Goal: Check status: Check status

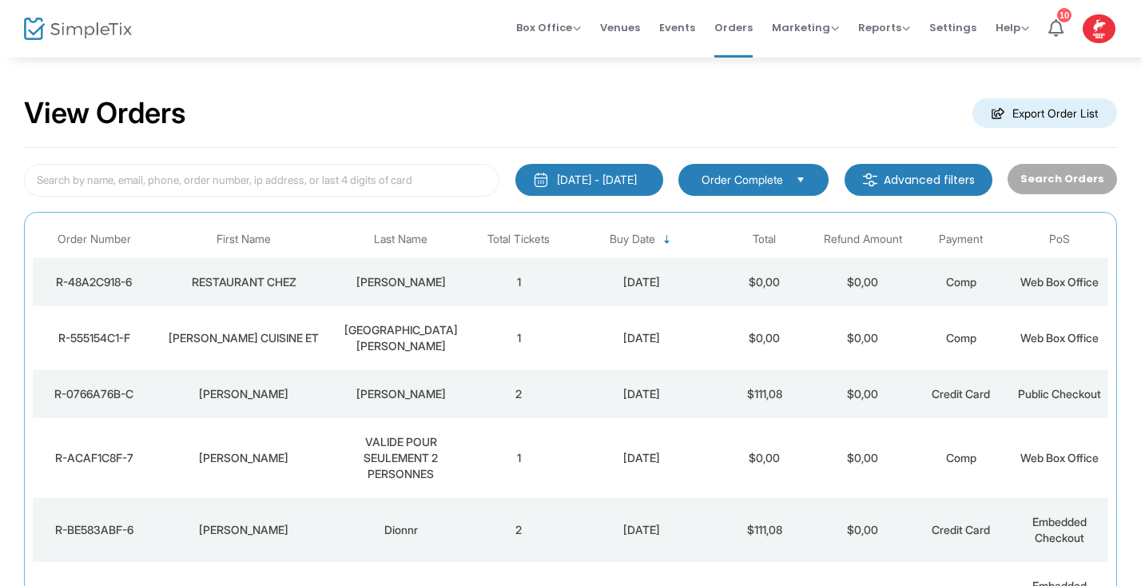
click at [570, 186] on div "[DATE] - [DATE]" at bounding box center [597, 180] width 80 height 16
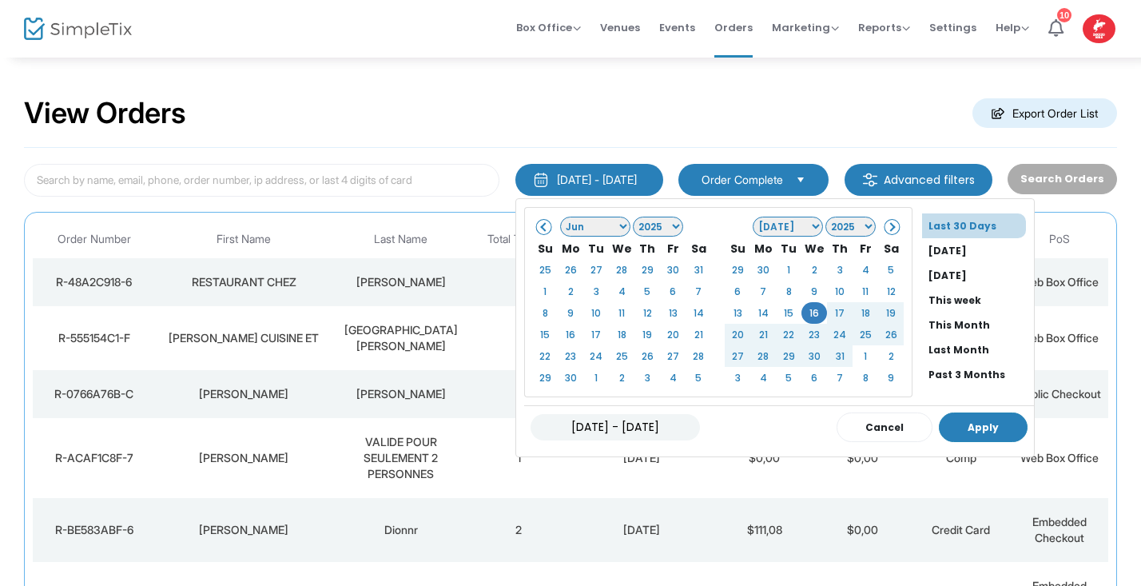
click at [939, 425] on button "Apply" at bounding box center [983, 427] width 89 height 30
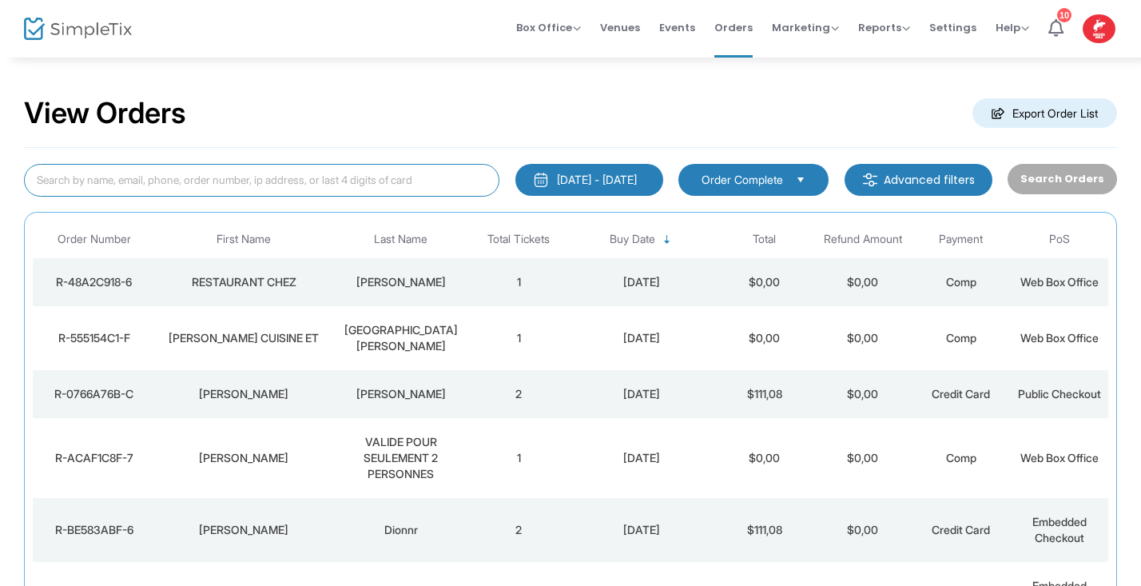
click at [139, 174] on input at bounding box center [261, 180] width 475 height 33
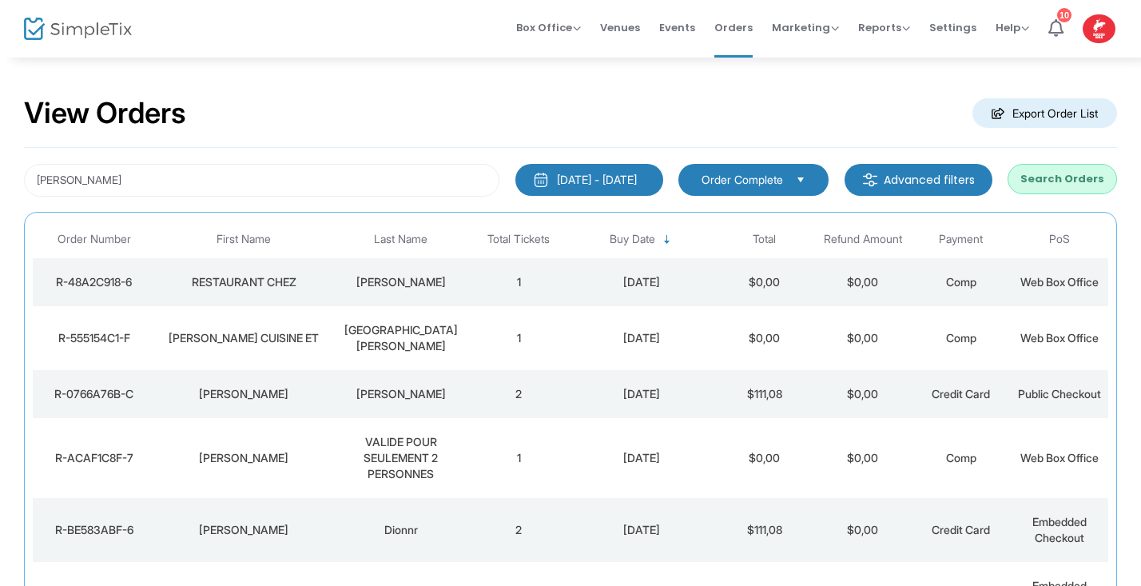
drag, startPoint x: 140, startPoint y: 174, endPoint x: 1082, endPoint y: 184, distance: 942.7
click at [1082, 184] on button "Search Orders" at bounding box center [1061, 179] width 109 height 30
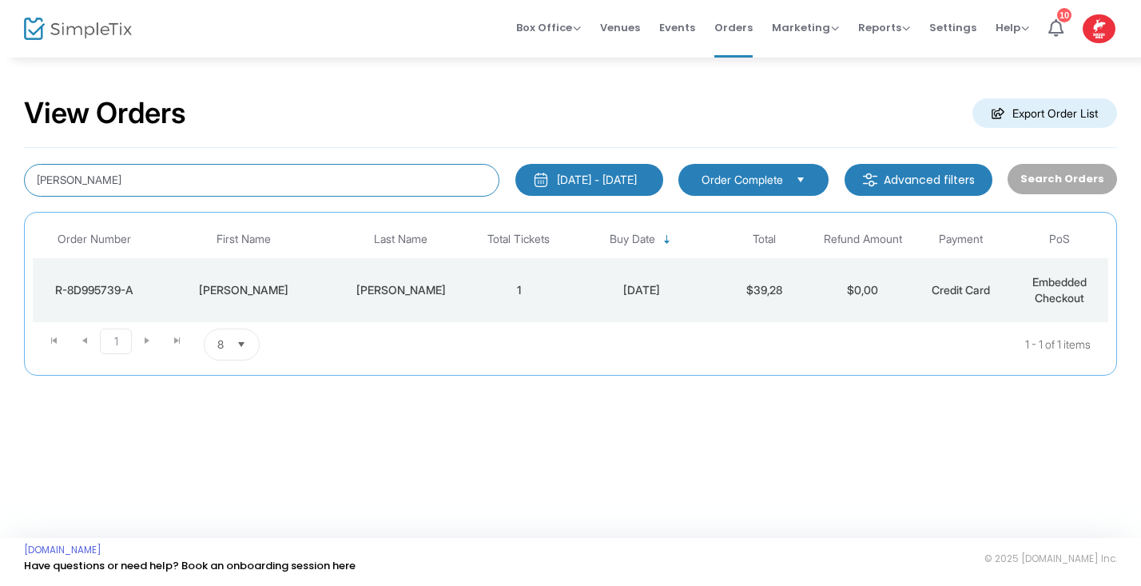
click at [77, 181] on input "Blier" at bounding box center [261, 180] width 475 height 33
type input "B"
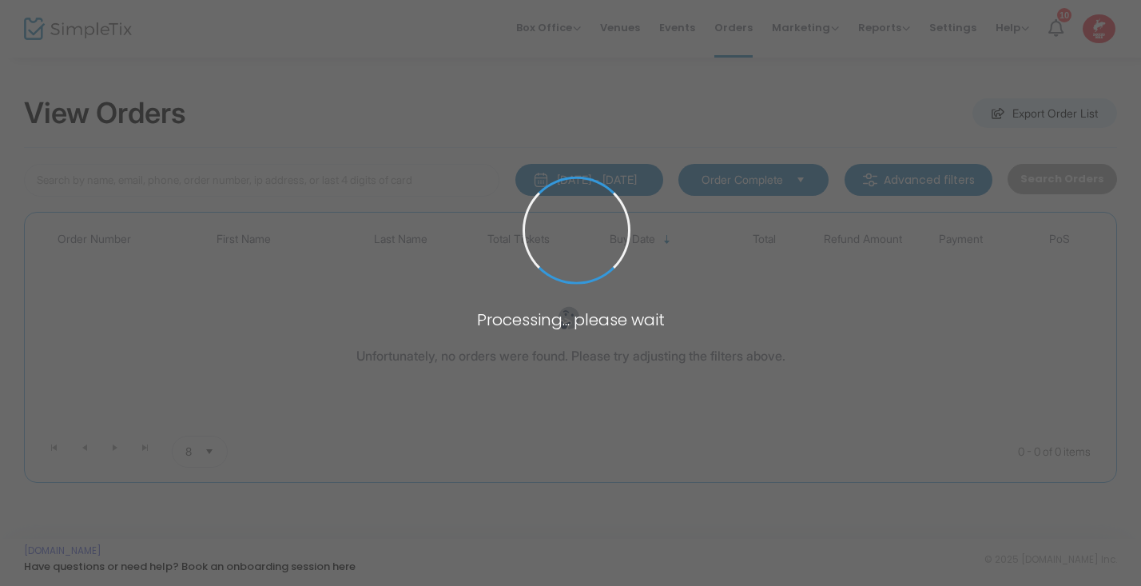
type input "B"
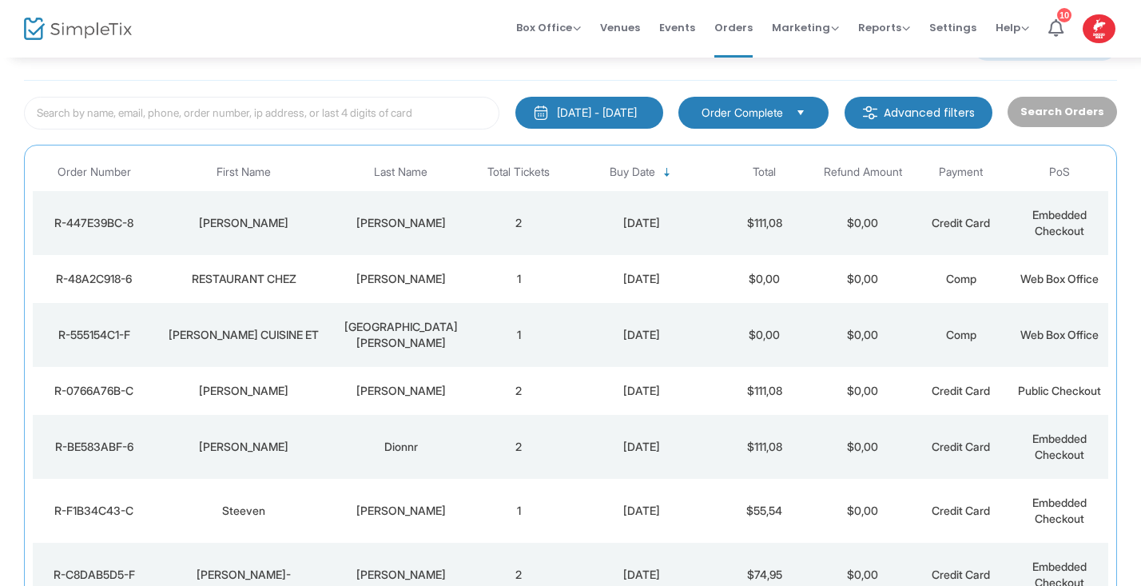
scroll to position [68, 0]
click at [416, 220] on div "Paradis" at bounding box center [400, 222] width 129 height 16
click at [0, 0] on span at bounding box center [0, 0] width 0 height 0
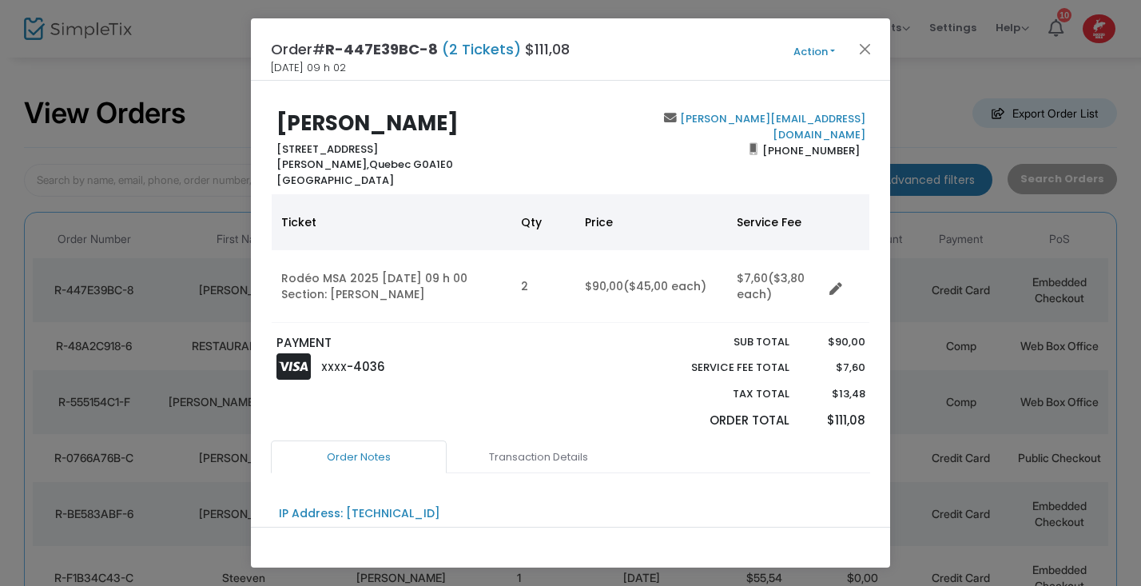
scroll to position [0, 0]
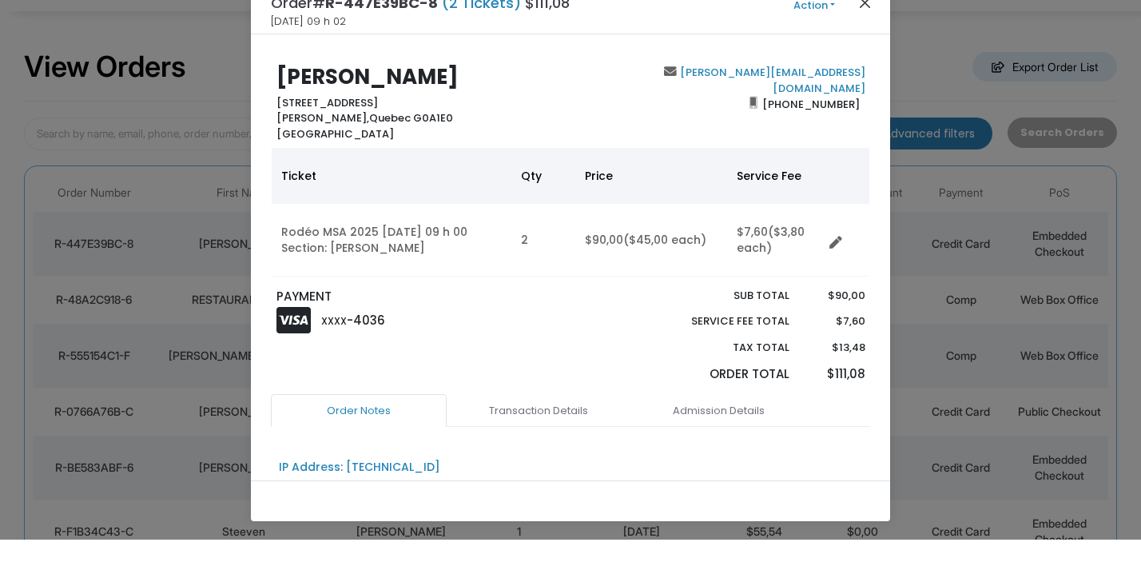
click at [868, 38] on button "Close" at bounding box center [865, 48] width 21 height 21
